Goal: Navigation & Orientation: Find specific page/section

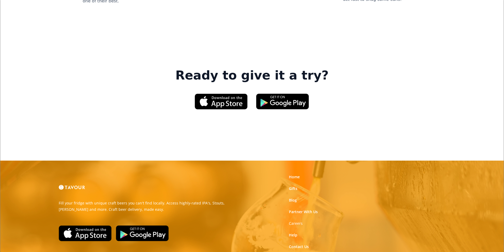
scroll to position [800, 0]
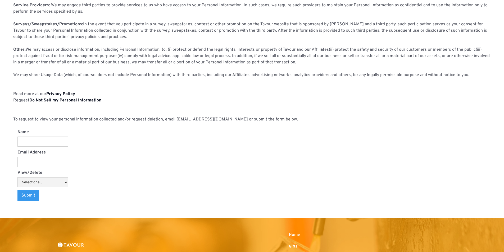
scroll to position [476, 0]
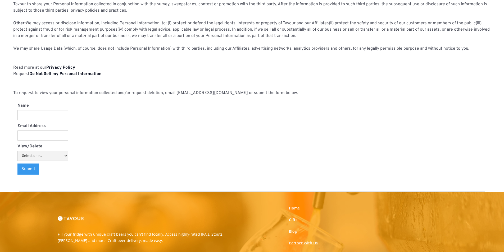
click at [307, 243] on link "Partner With Us" at bounding box center [303, 243] width 29 height 5
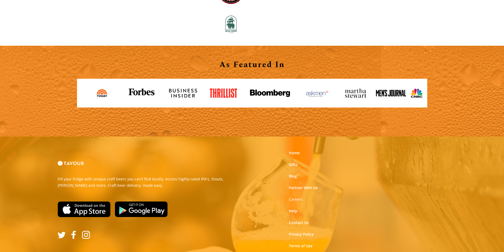
scroll to position [581, 0]
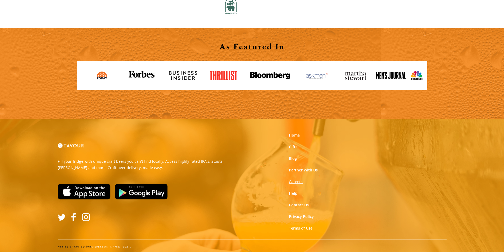
click at [291, 182] on strong "Careers" at bounding box center [296, 181] width 14 height 5
